Goal: Task Accomplishment & Management: Complete application form

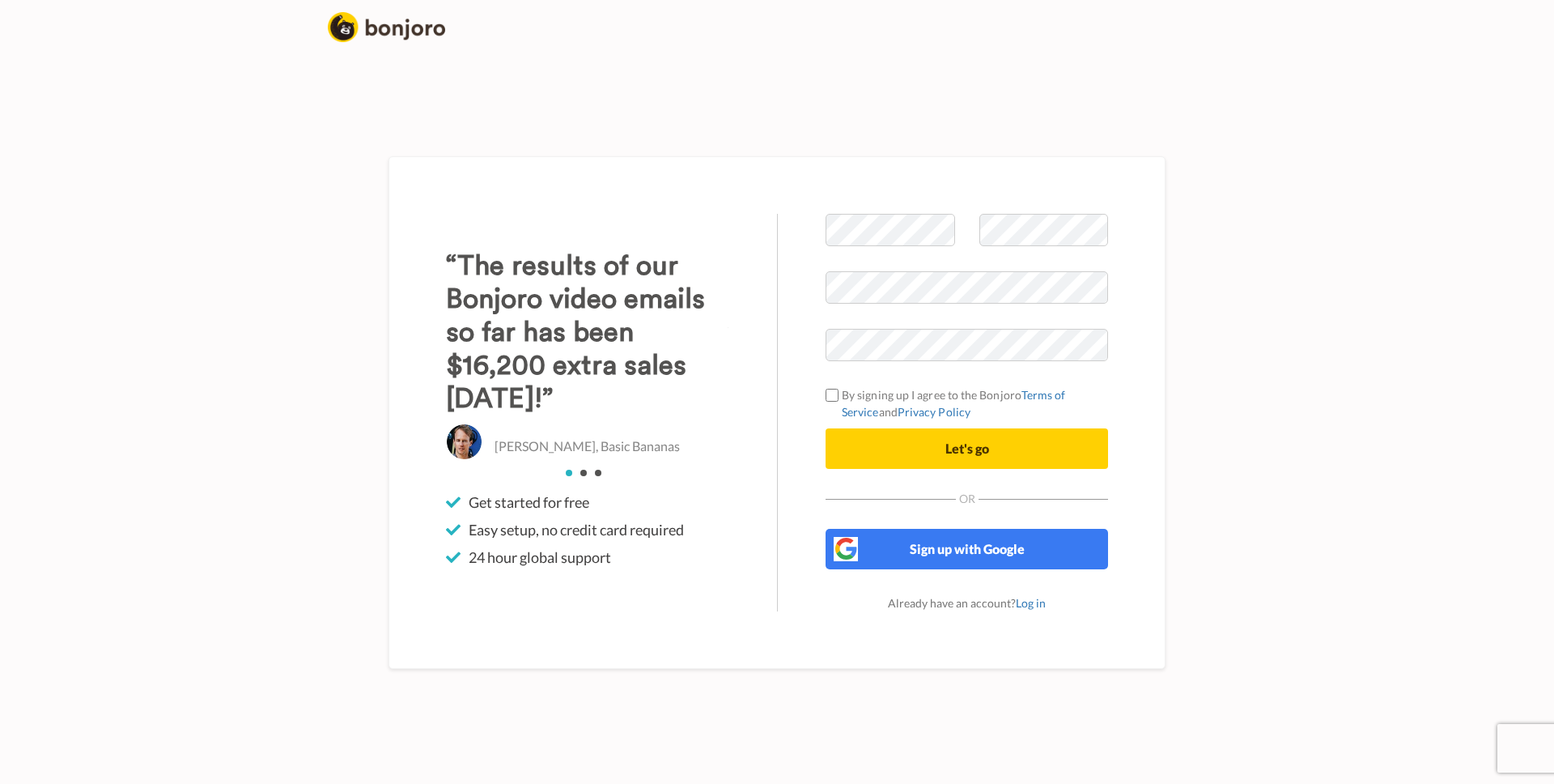
click at [1134, 309] on div "Welcome to Bonjoro By signing up I agree to the Bonjoro Terms of Service and Pr…" at bounding box center [966, 412] width 380 height 397
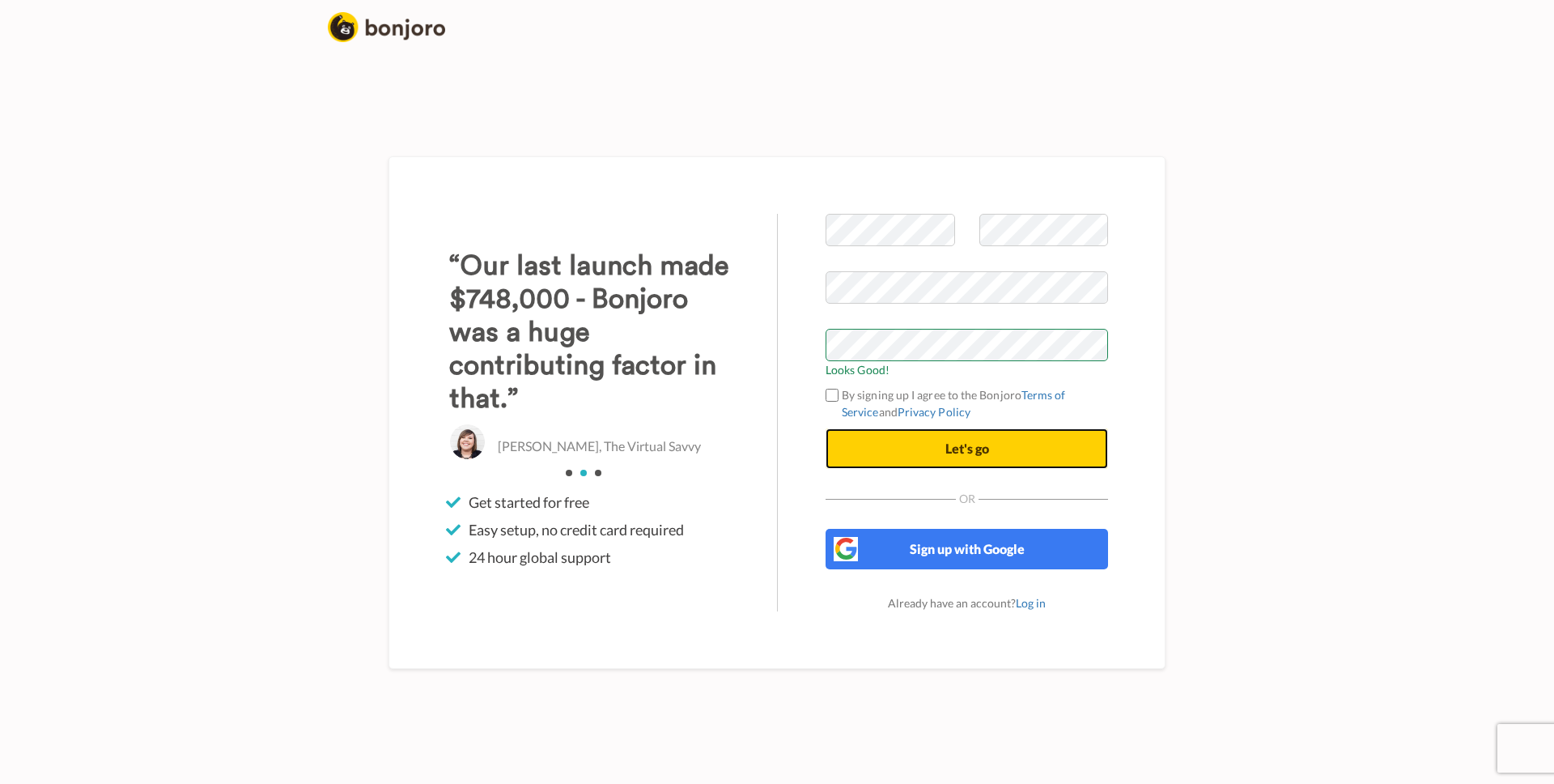
click at [967, 461] on button "Let's go" at bounding box center [967, 448] width 282 height 40
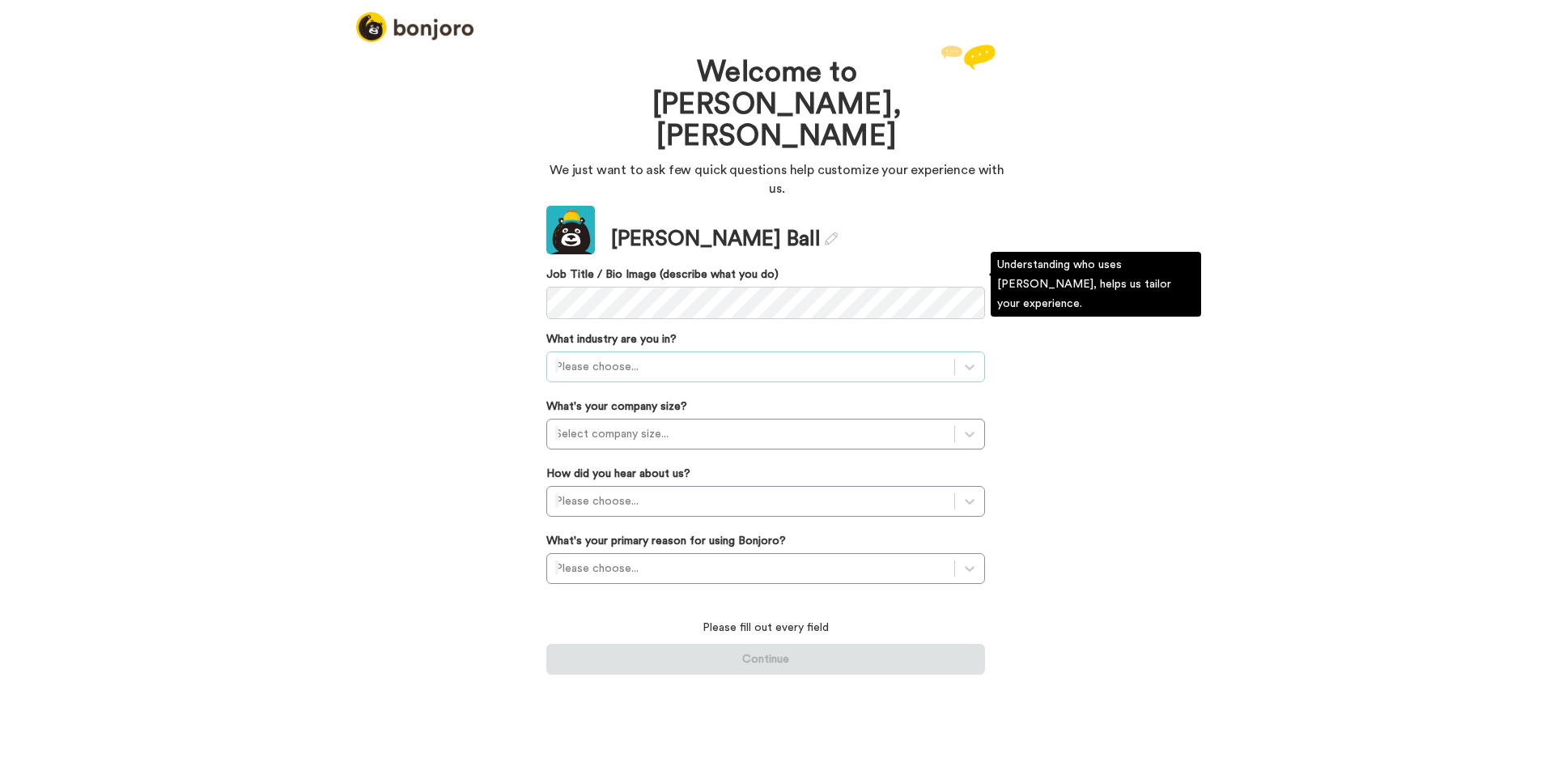
click at [665, 357] on div at bounding box center [751, 367] width 391 height 19
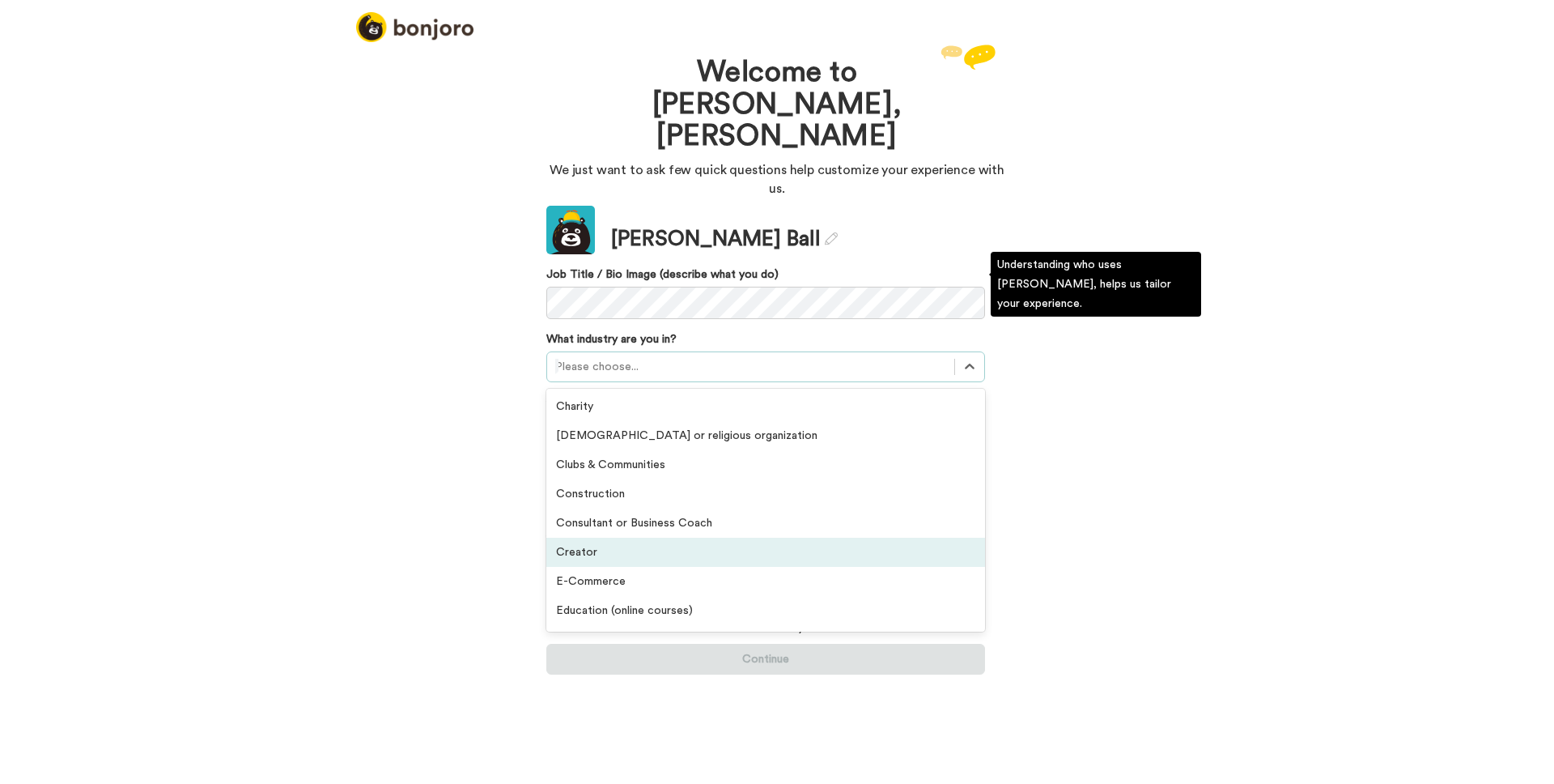
scroll to position [375, 0]
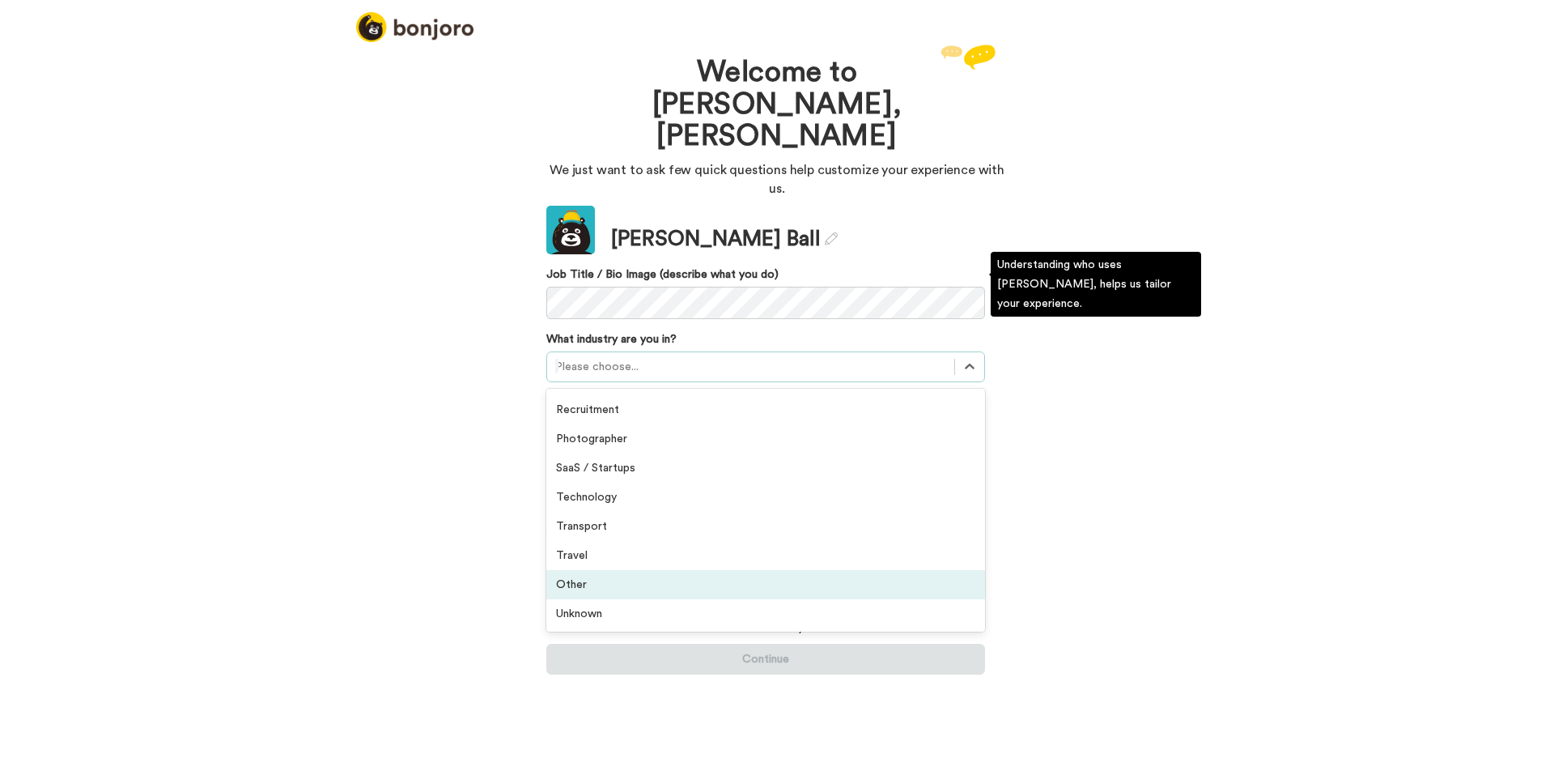
click at [667, 570] on div "Other" at bounding box center [766, 584] width 438 height 29
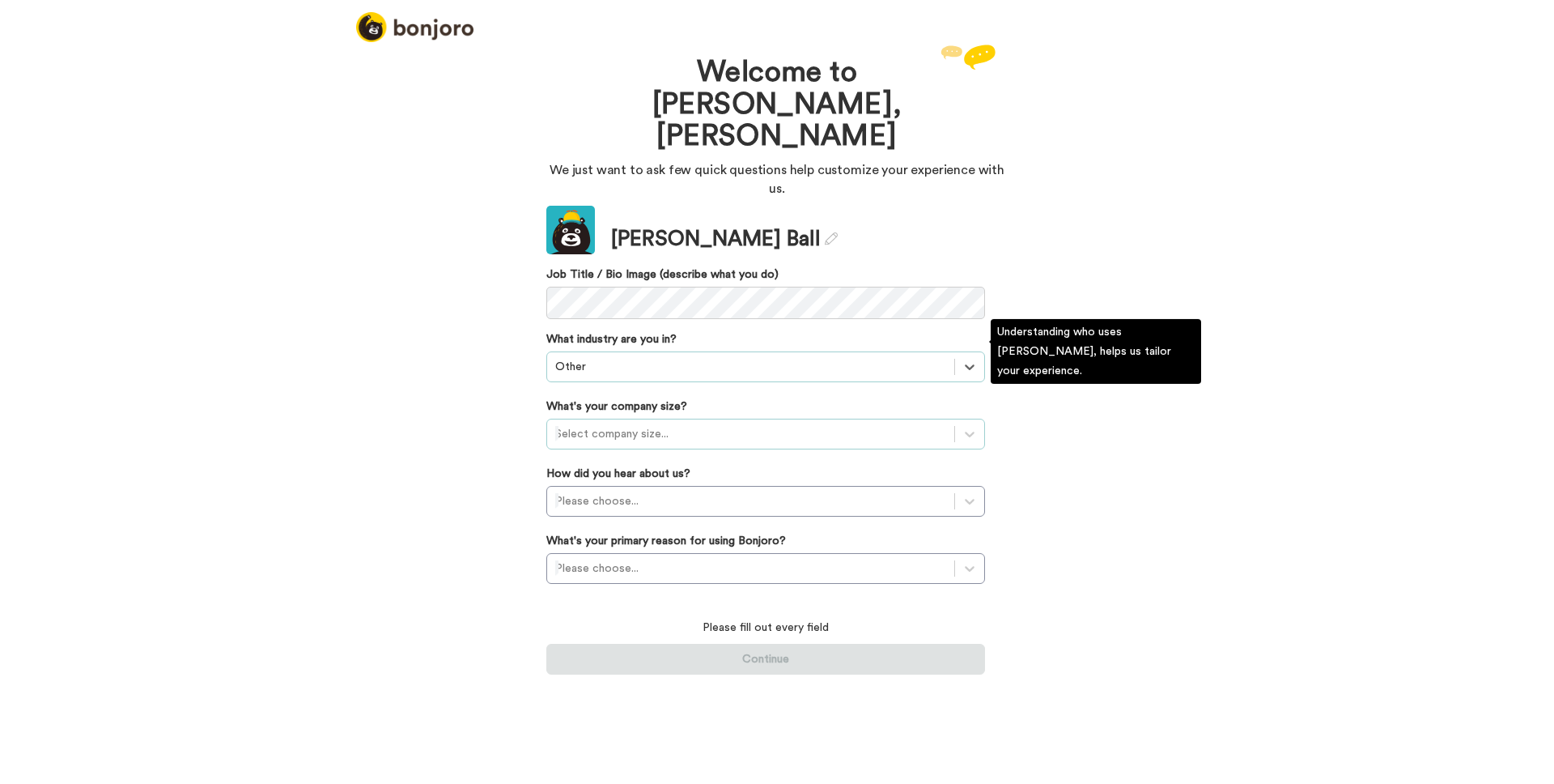
click at [688, 424] on div at bounding box center [751, 434] width 391 height 19
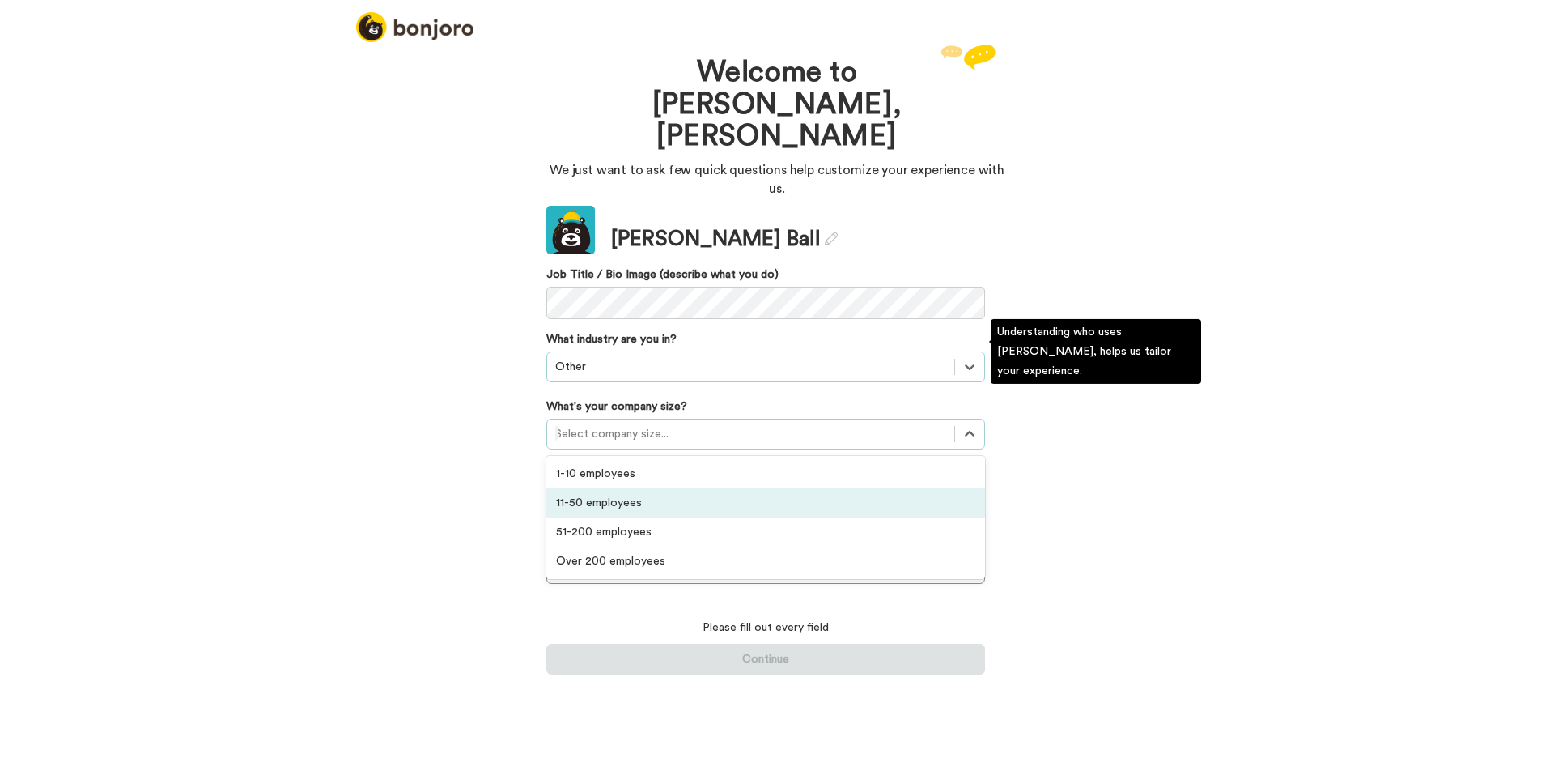
click at [676, 488] on div "11-50 employees" at bounding box center [766, 502] width 438 height 29
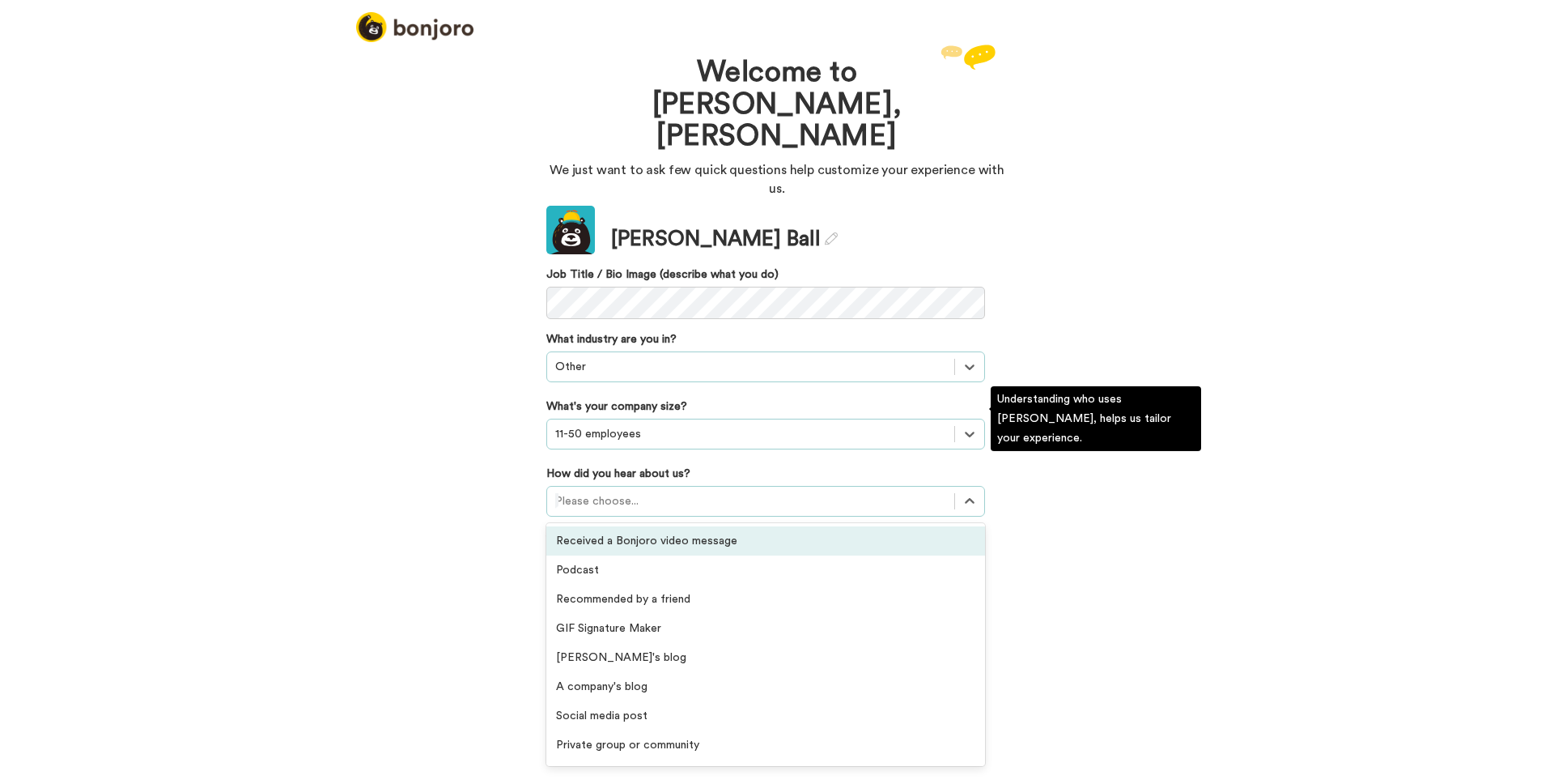
click at [711, 491] on div at bounding box center [751, 501] width 391 height 19
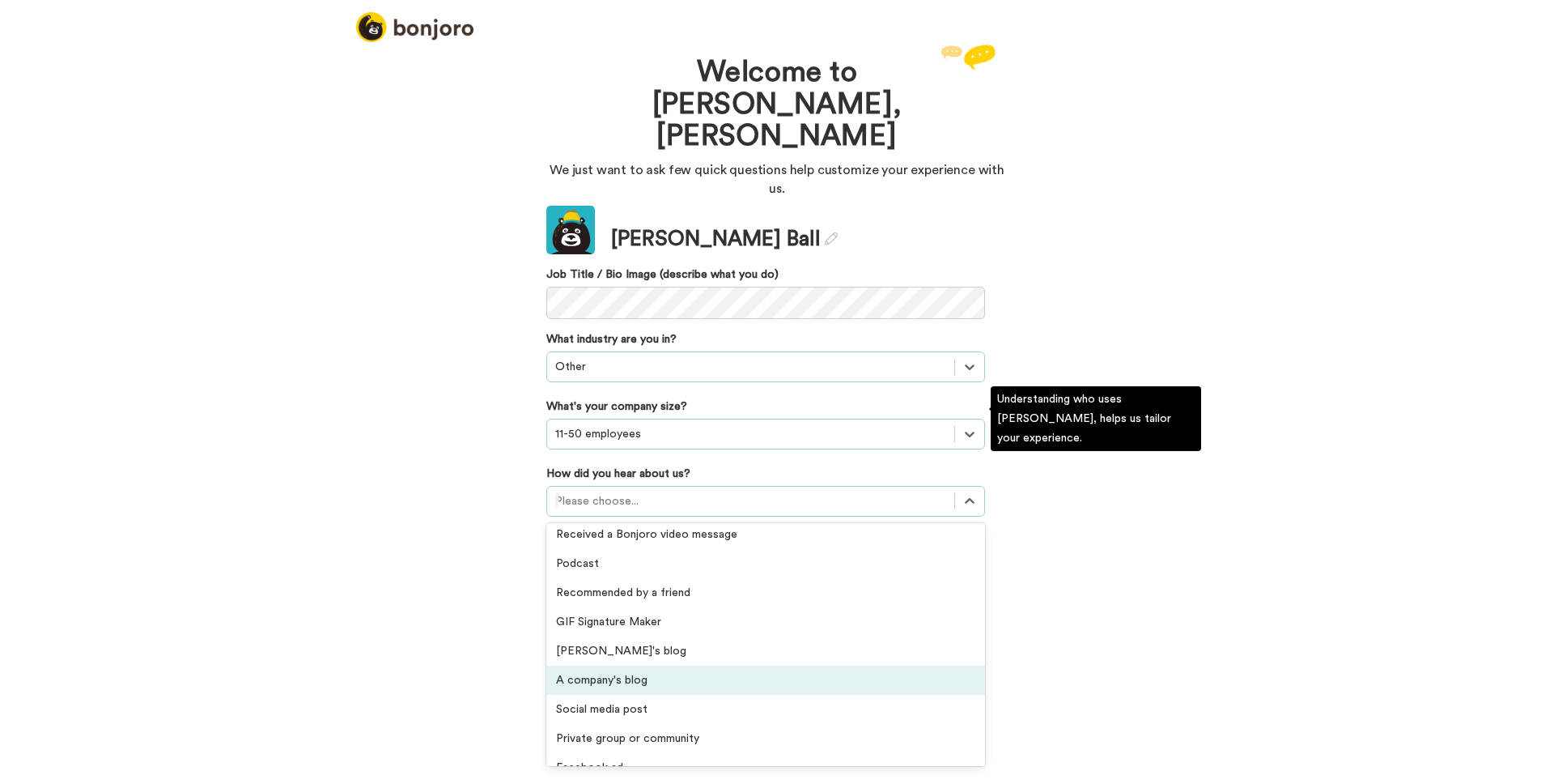
scroll to position [0, 0]
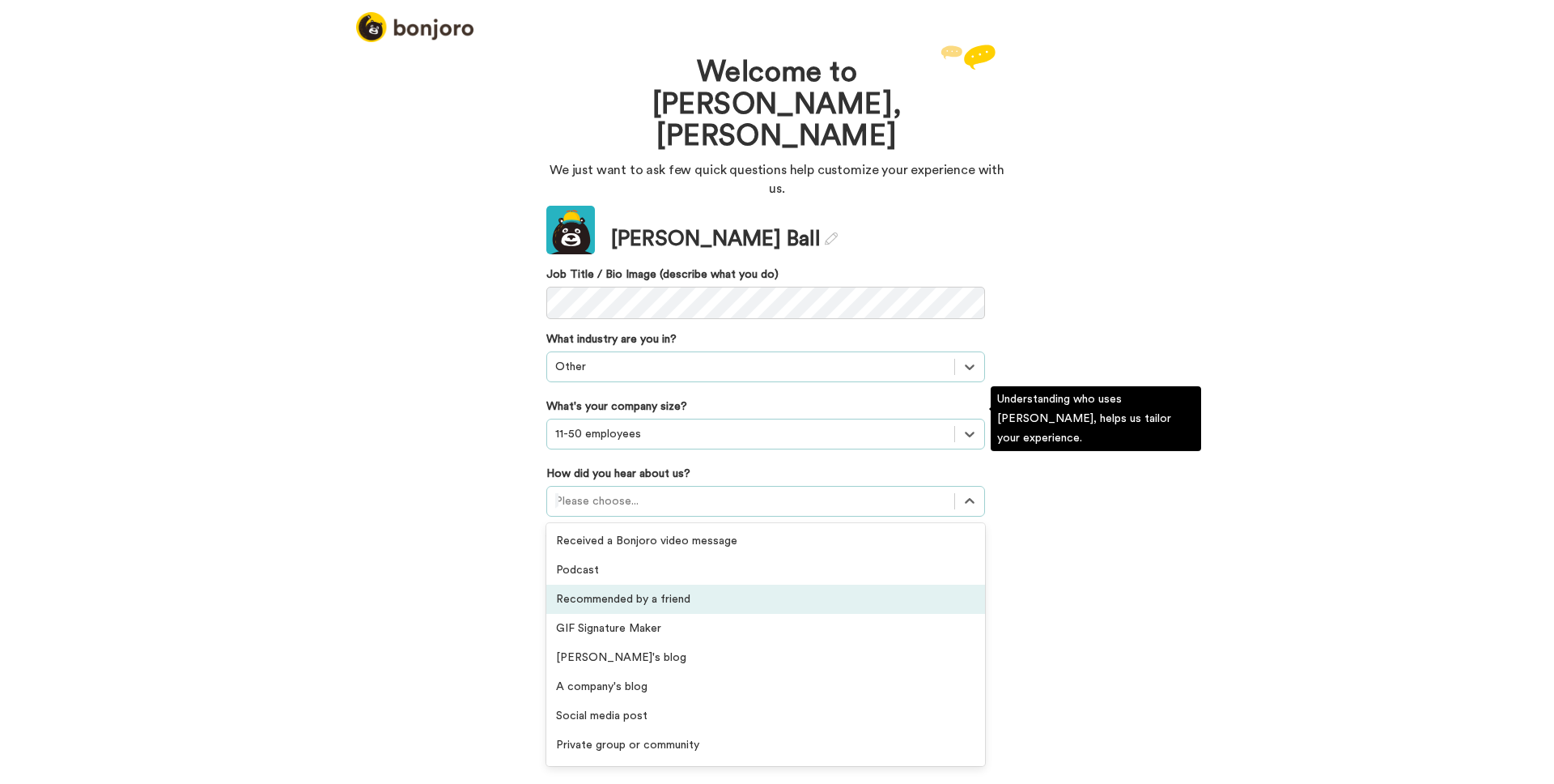
click at [687, 584] on div "Recommended by a friend" at bounding box center [766, 598] width 438 height 29
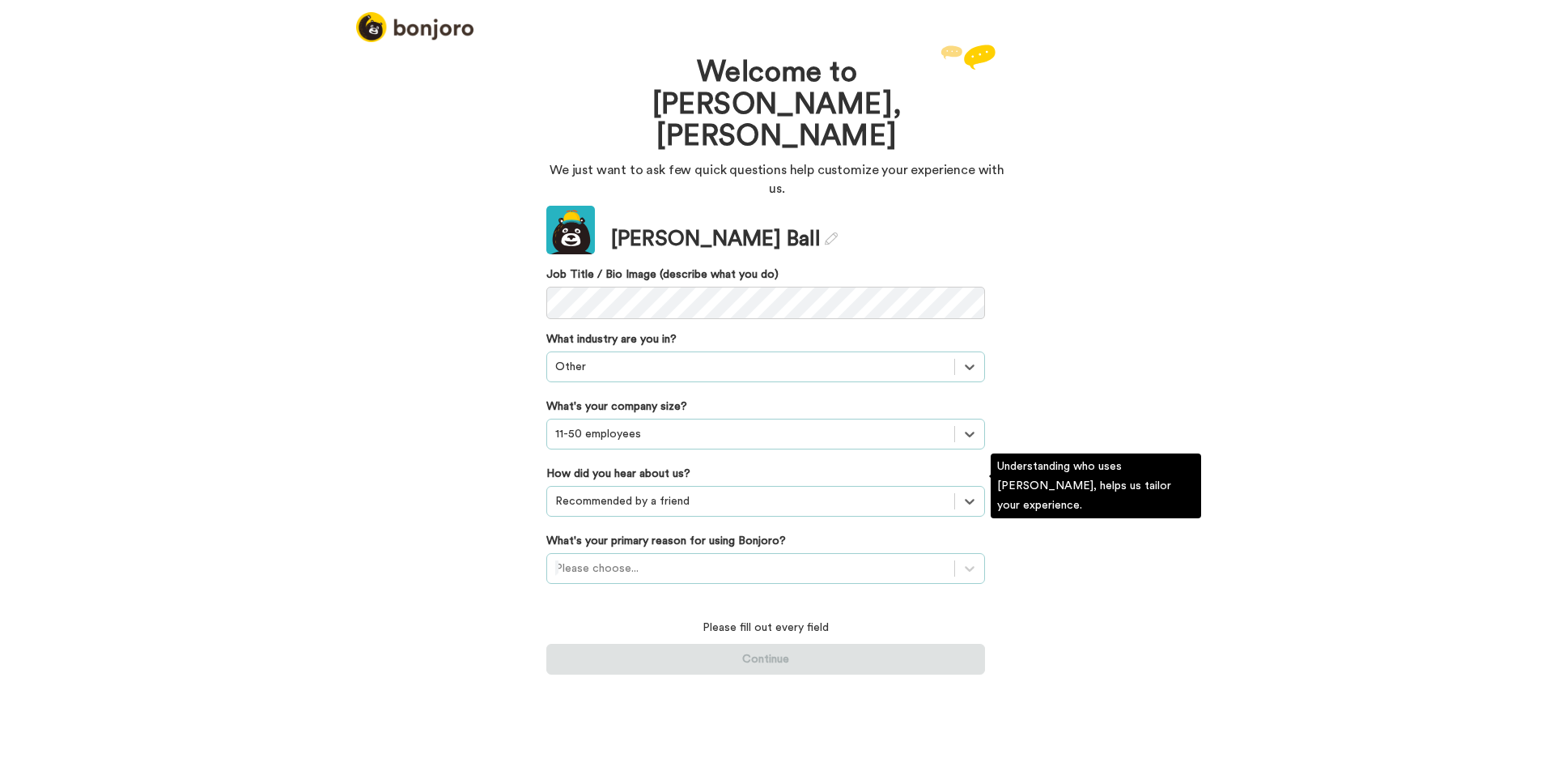
click at [939, 559] on div at bounding box center [751, 568] width 391 height 19
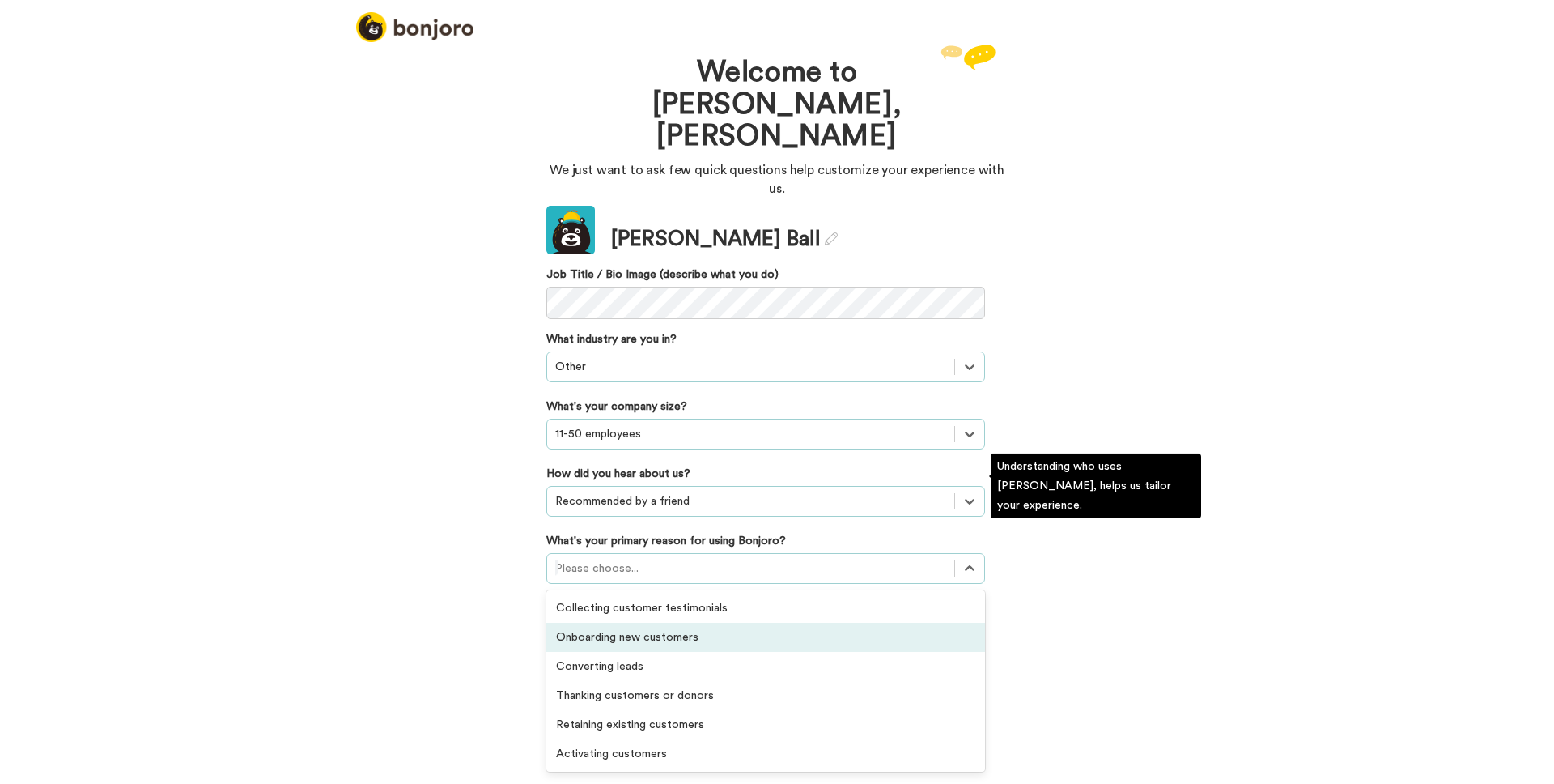
click at [681, 623] on div "Onboarding new customers" at bounding box center [766, 637] width 438 height 29
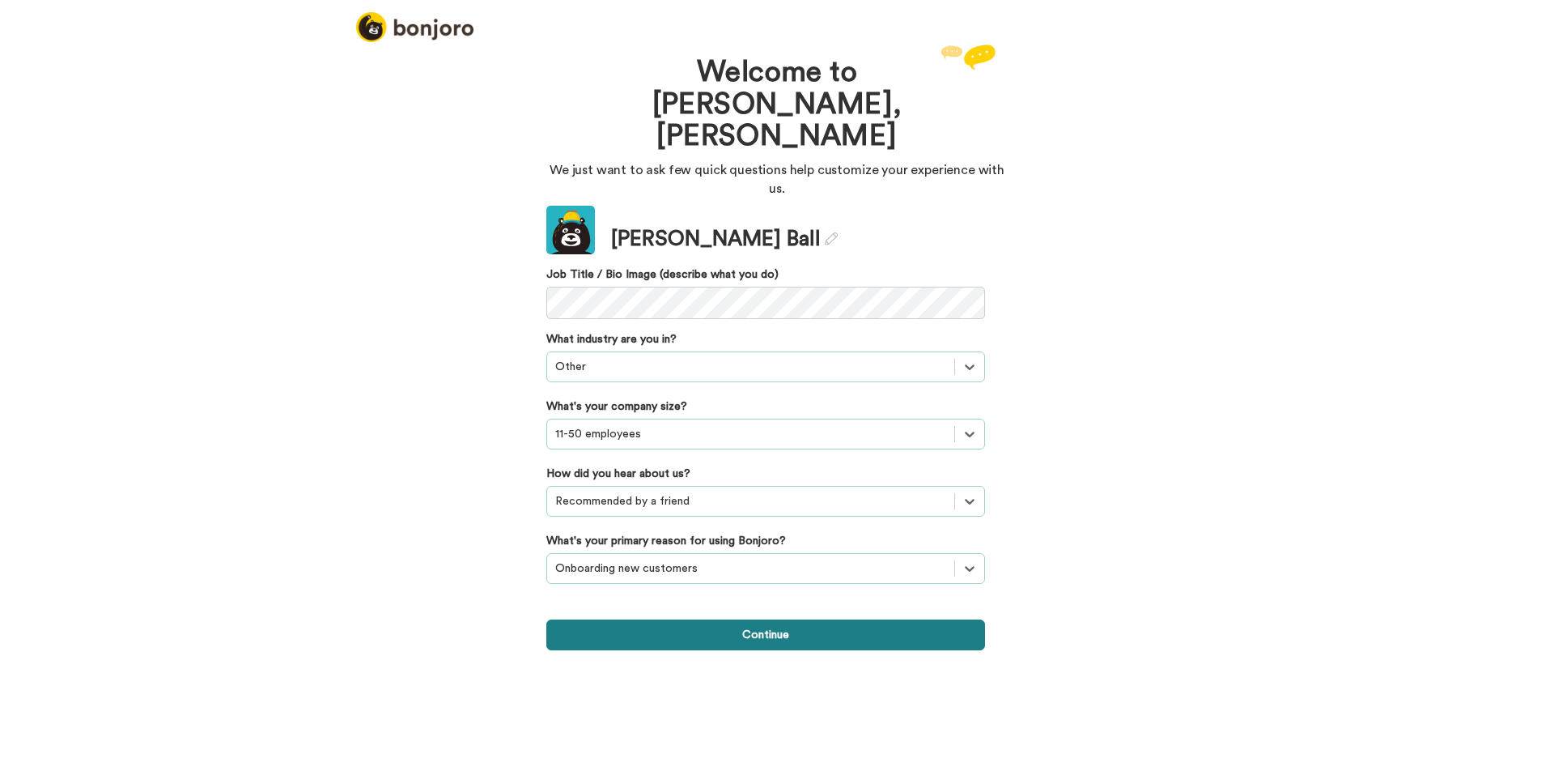
click at [734, 619] on button "Continue" at bounding box center [766, 634] width 438 height 31
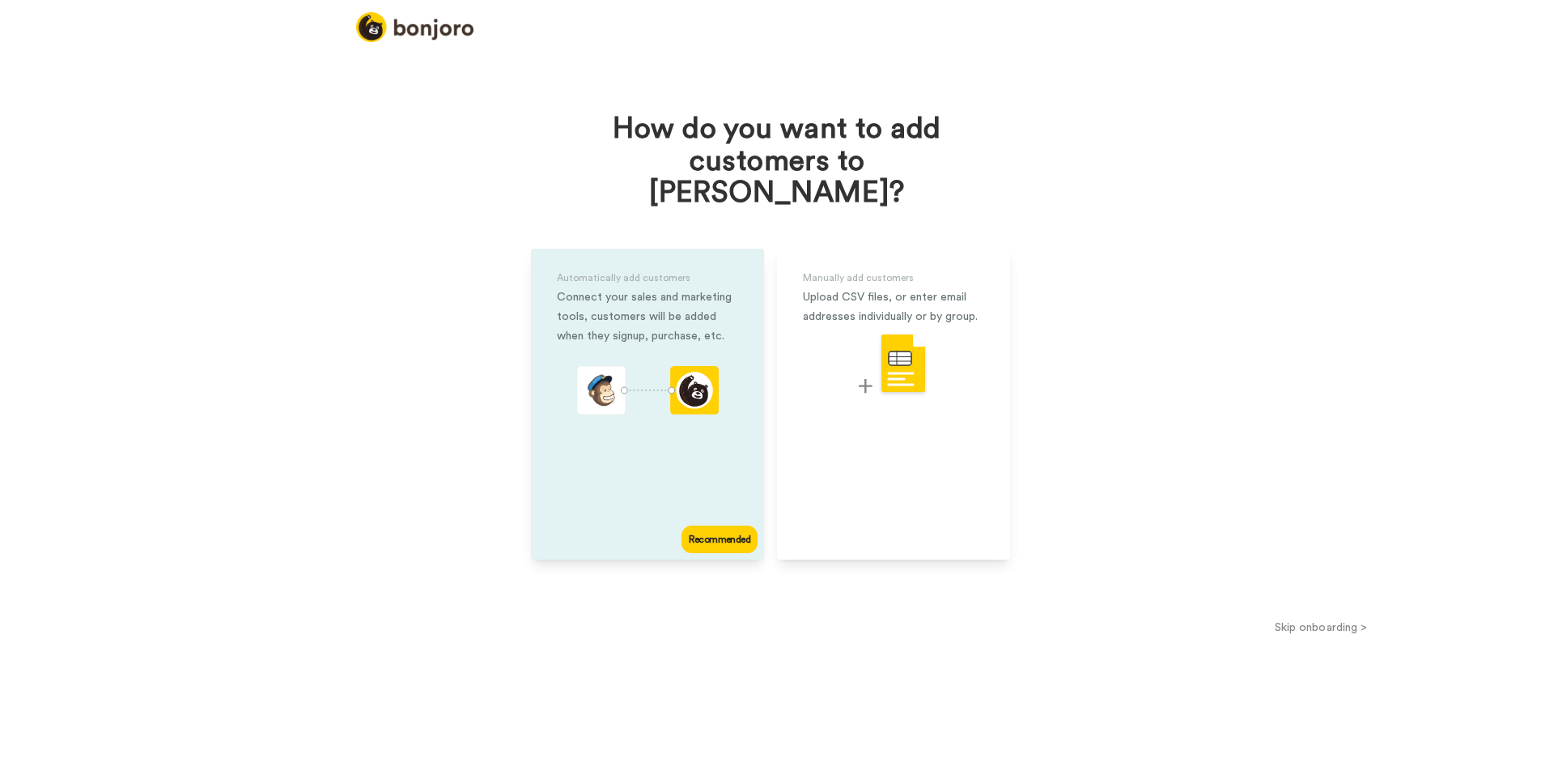
click at [687, 456] on div "Automatically add customers Connect your sales and marketing tools, customers w…" at bounding box center [648, 403] width 233 height 310
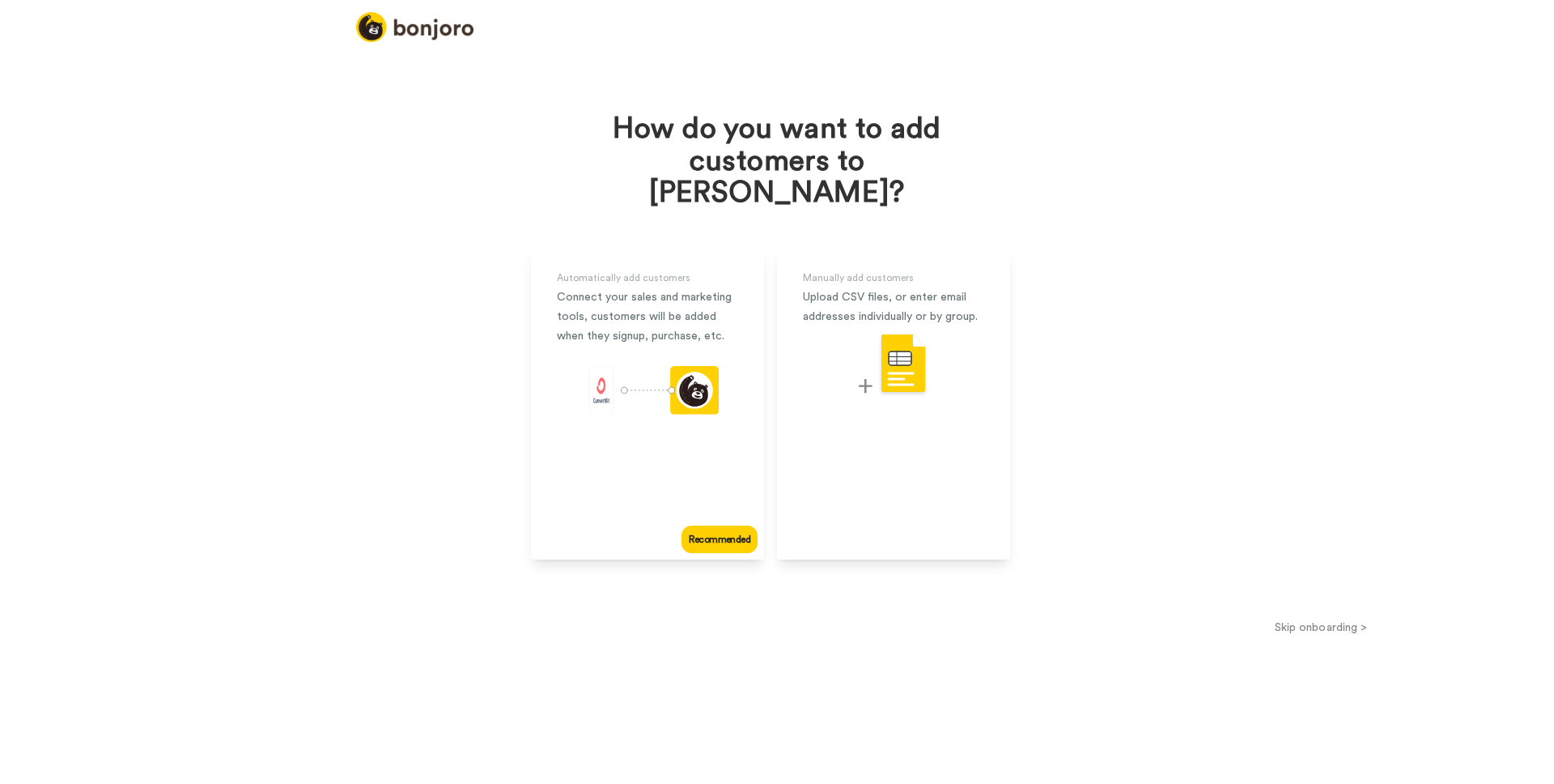
click at [1331, 618] on button "Skip onboarding >" at bounding box center [1322, 626] width 467 height 17
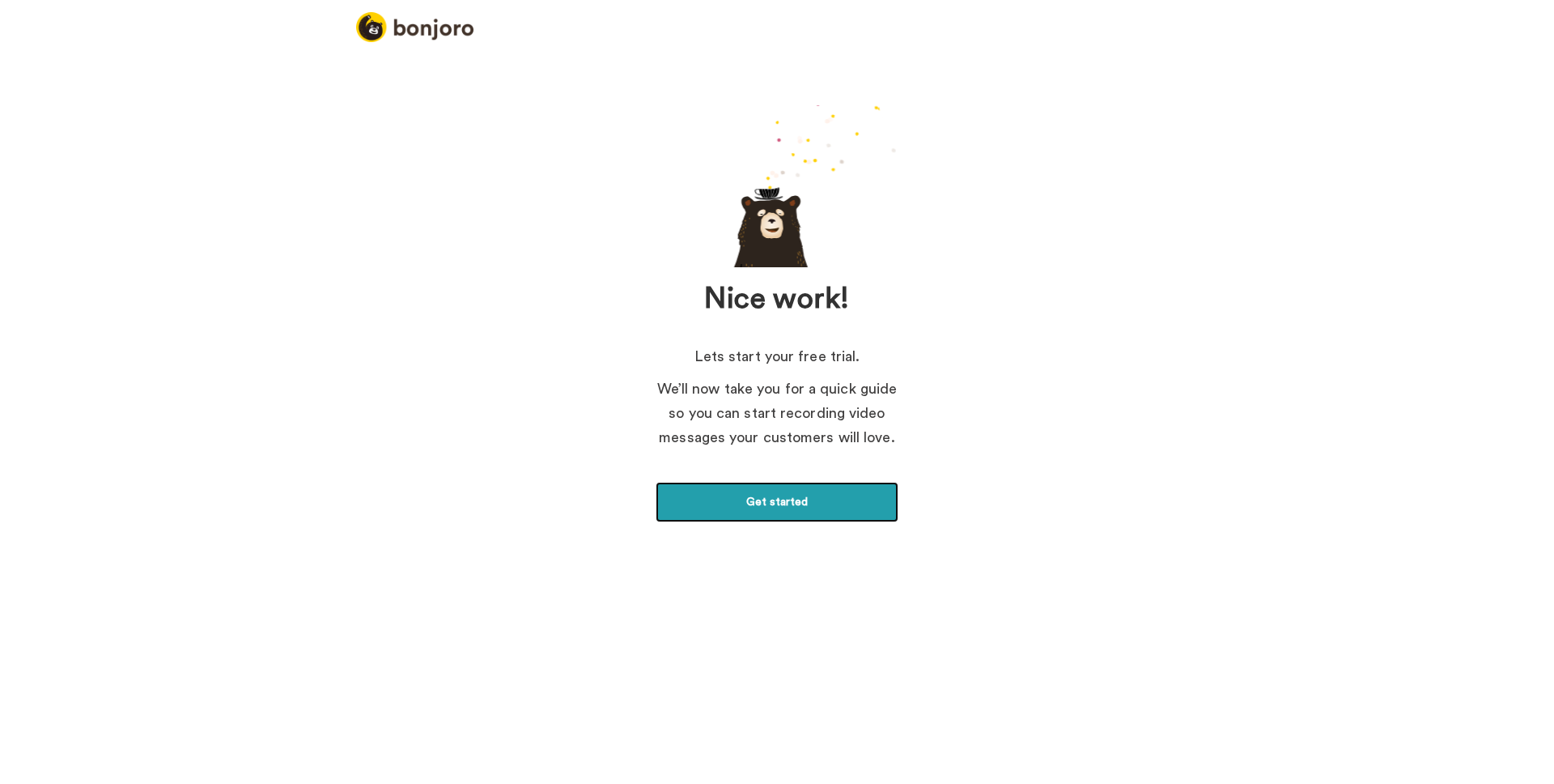
click at [788, 507] on link "Get started" at bounding box center [777, 502] width 243 height 40
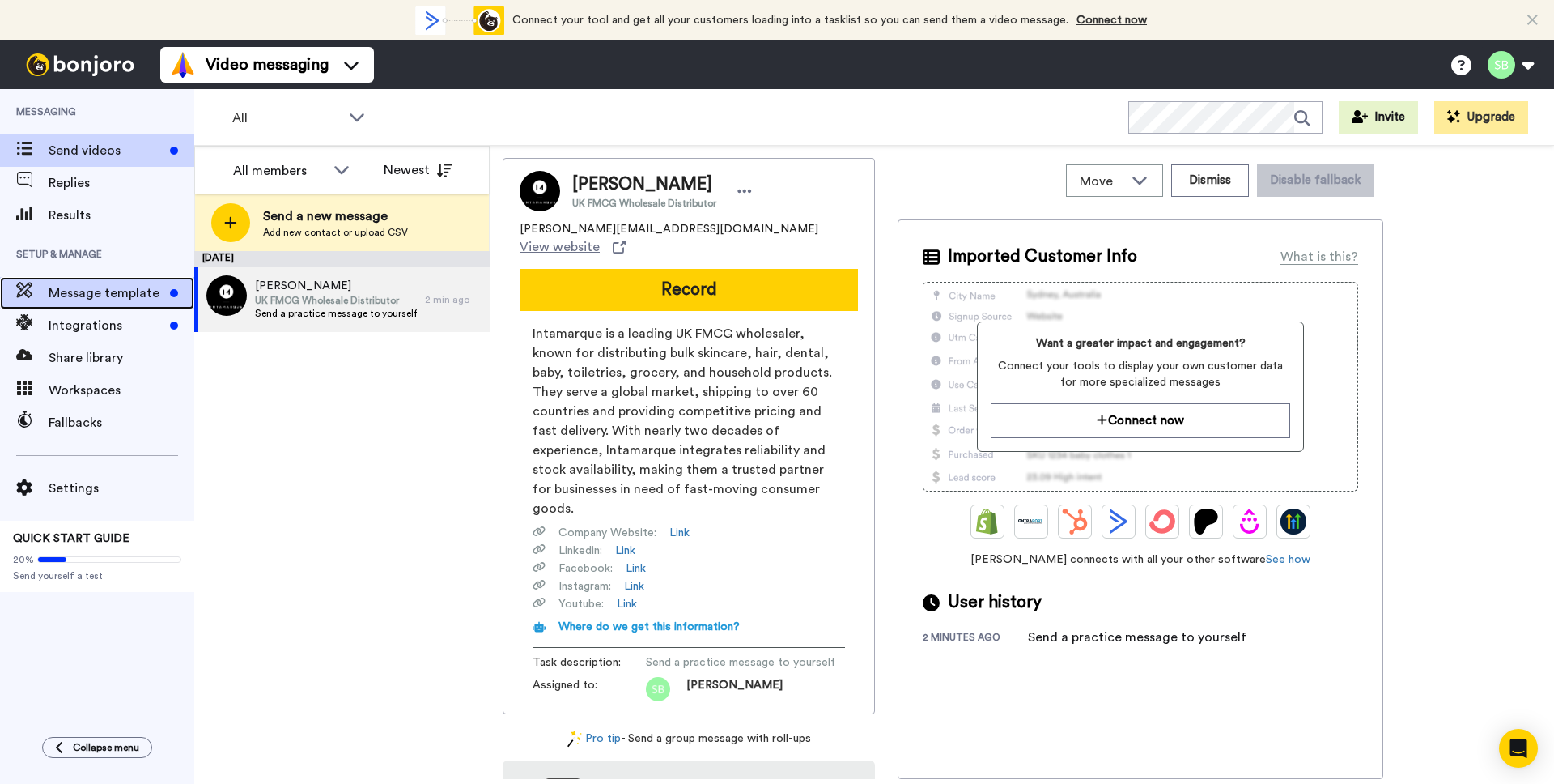
click at [139, 293] on span "Message template" at bounding box center [105, 293] width 115 height 19
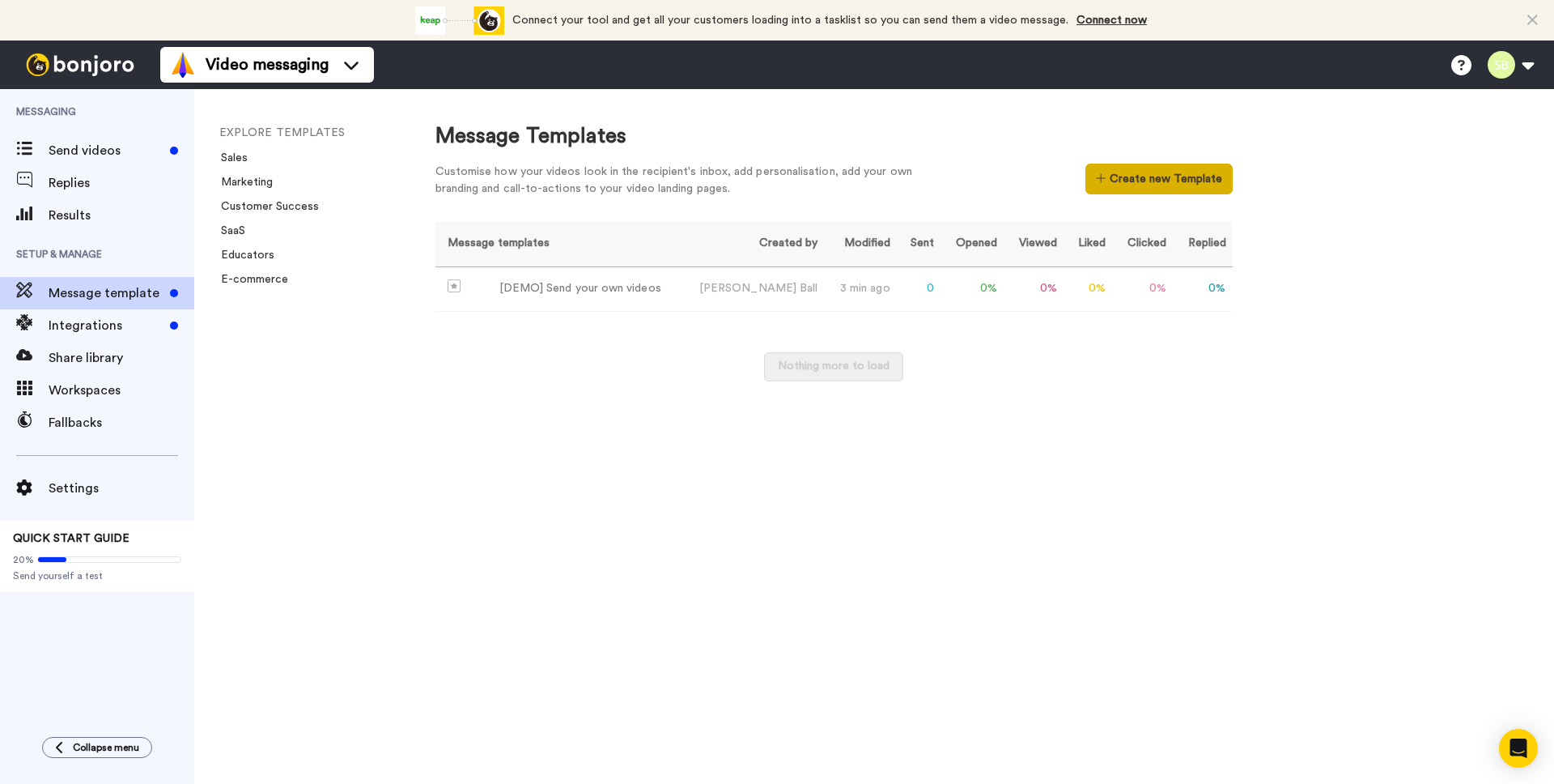
click at [1173, 193] on button "Create new Template" at bounding box center [1158, 178] width 146 height 31
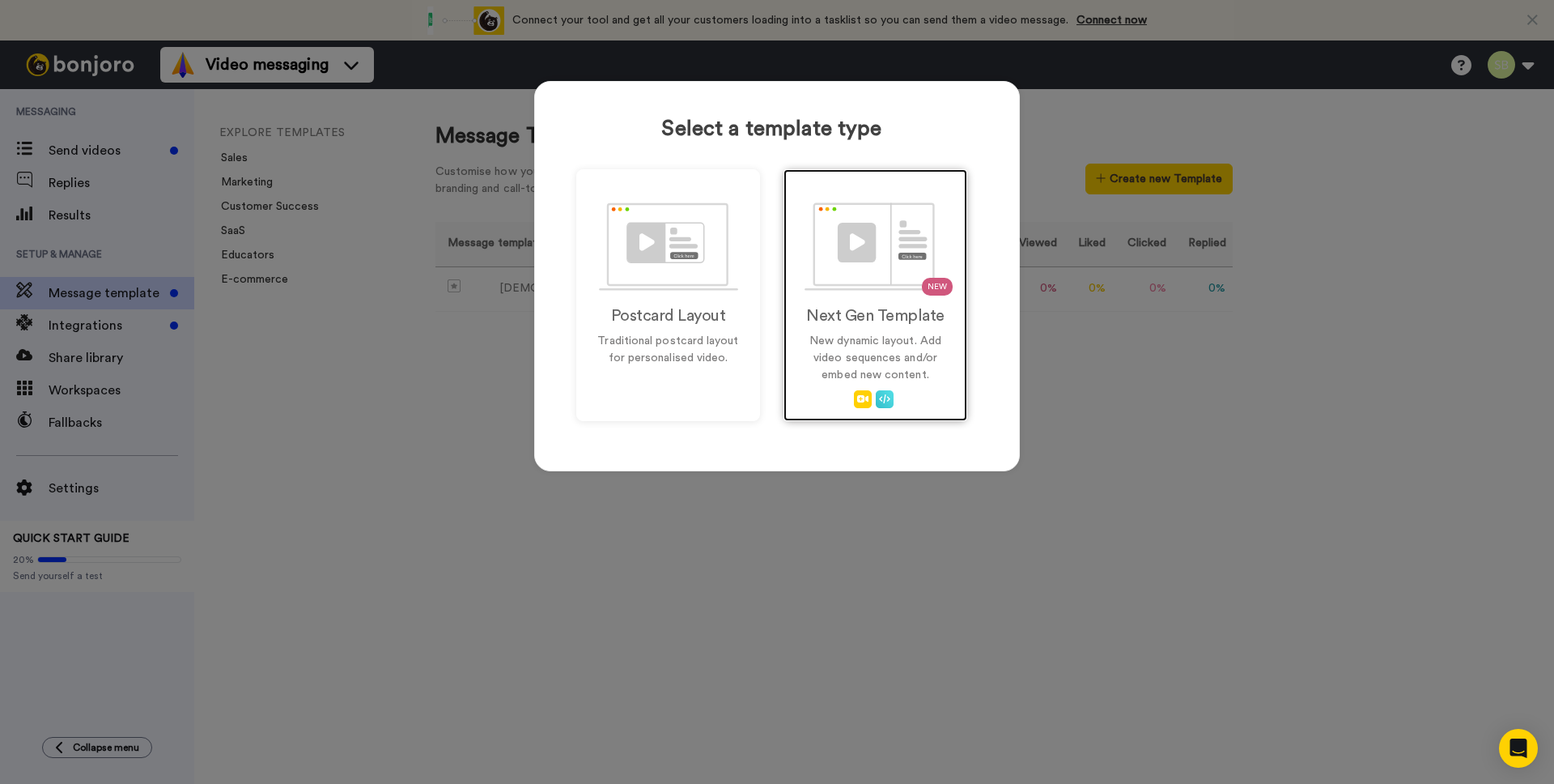
click at [861, 296] on div "NEW Next Gen Template New dynamic layout. Add video sequences and/or embed new …" at bounding box center [876, 295] width 184 height 252
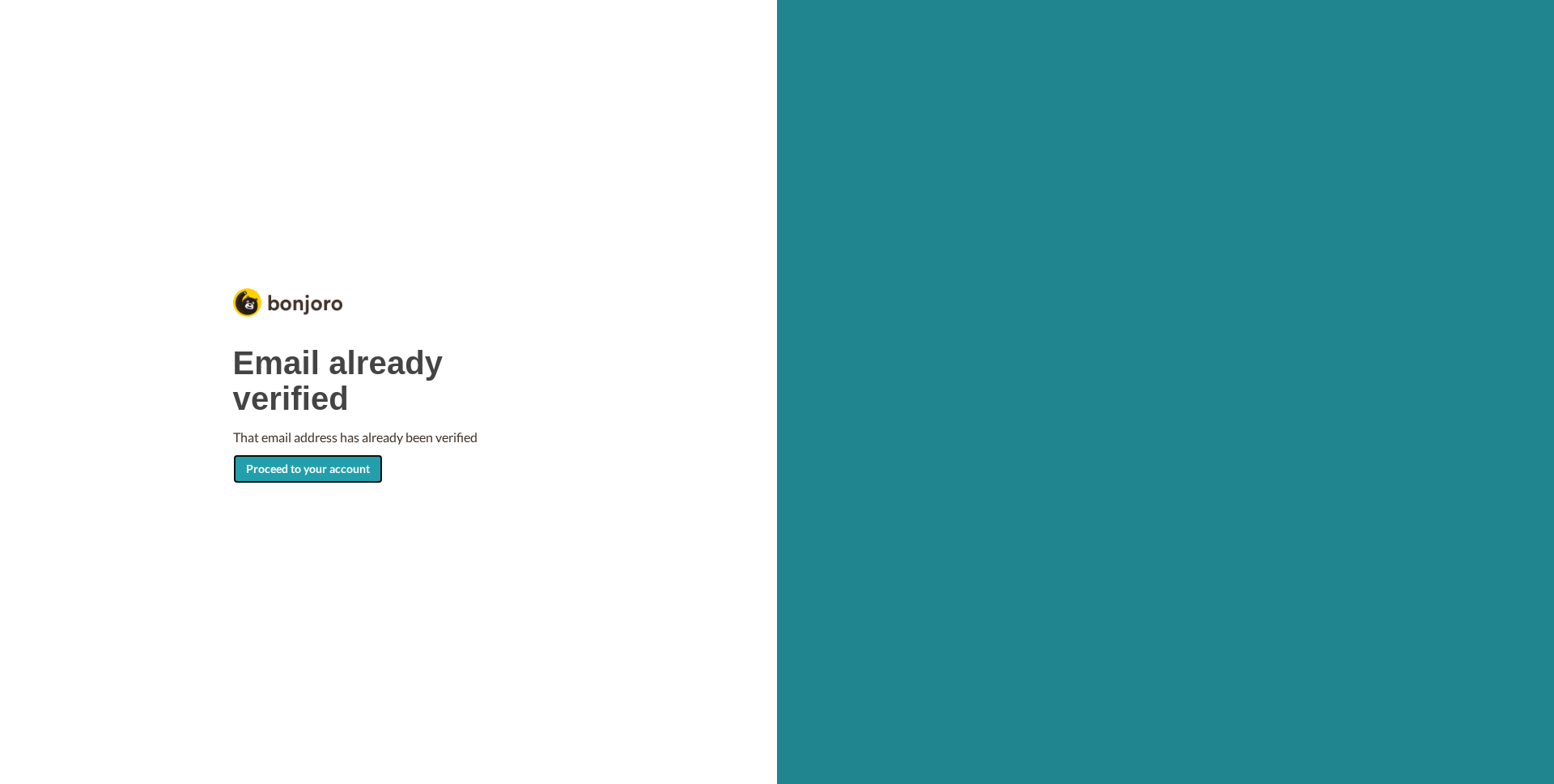
click at [289, 474] on link "Proceed to your account" at bounding box center [308, 468] width 150 height 29
